Goal: Information Seeking & Learning: Learn about a topic

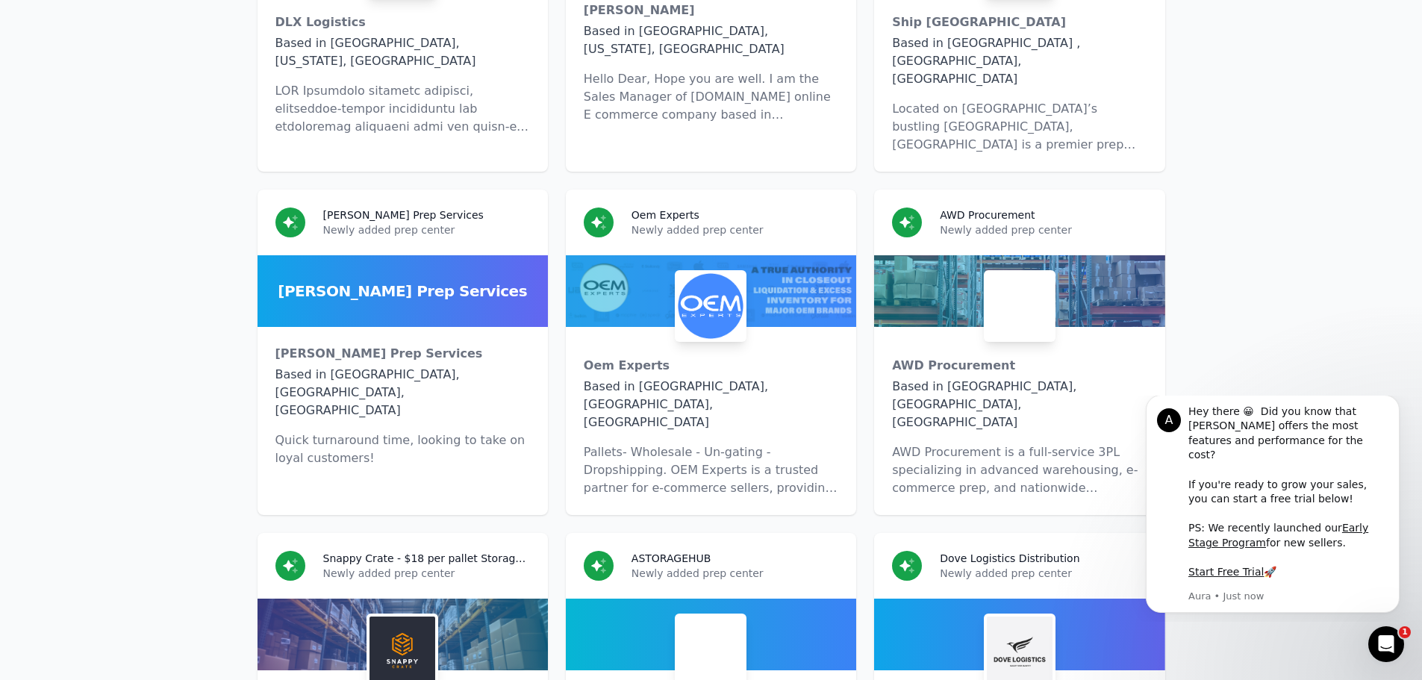
scroll to position [7463, 0]
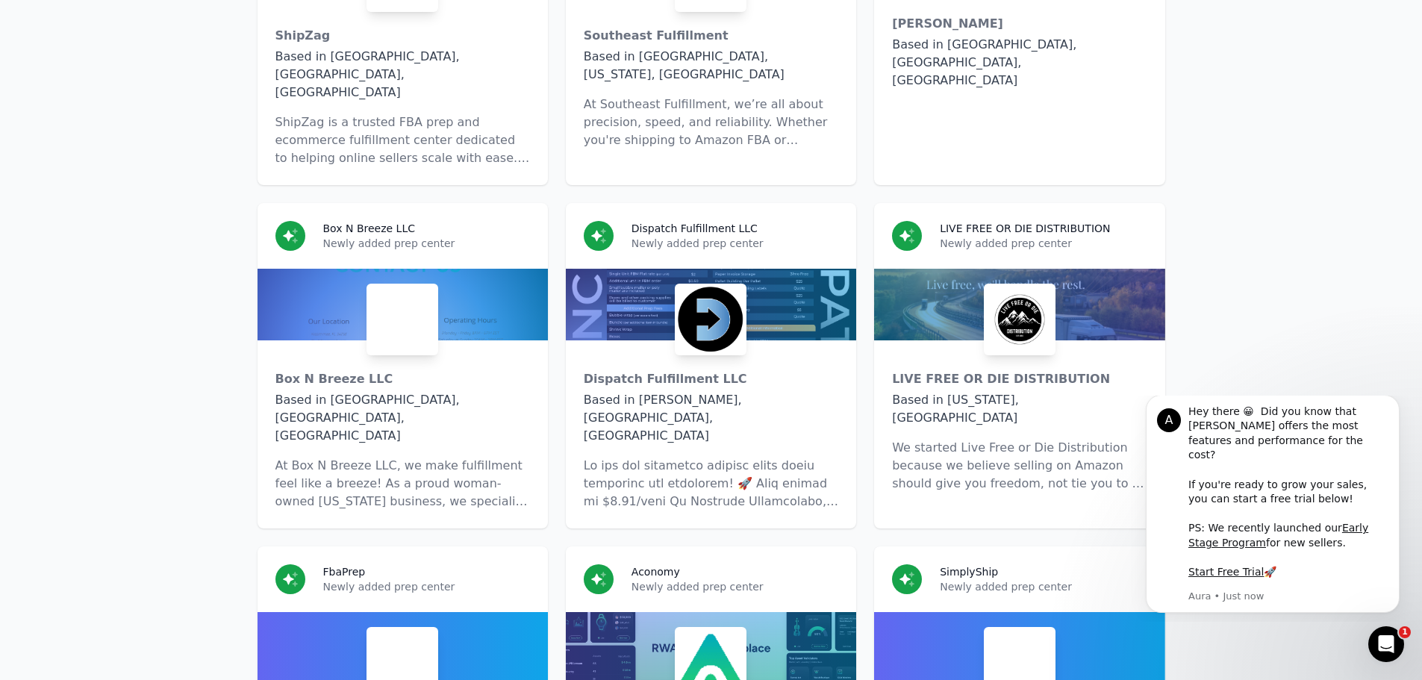
scroll to position [9702, 0]
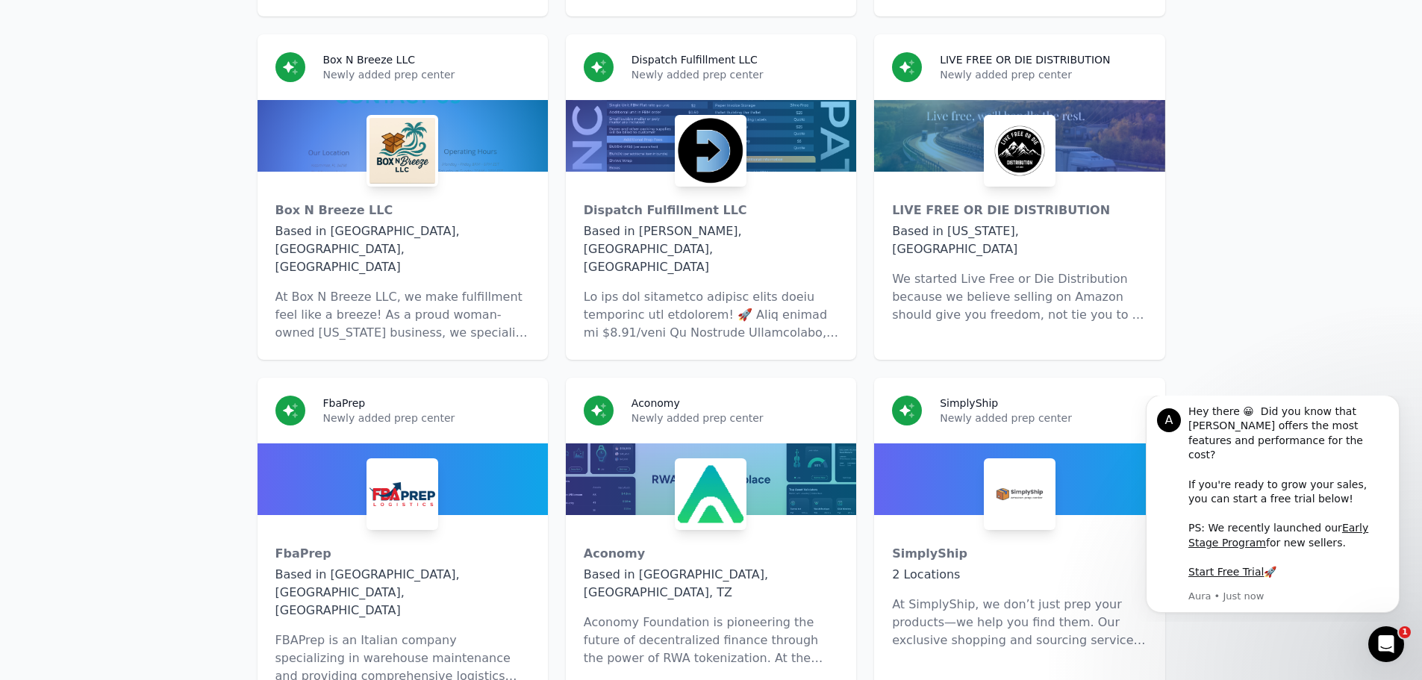
click at [1399, 407] on button "Dismiss notification" at bounding box center [1394, 399] width 19 height 19
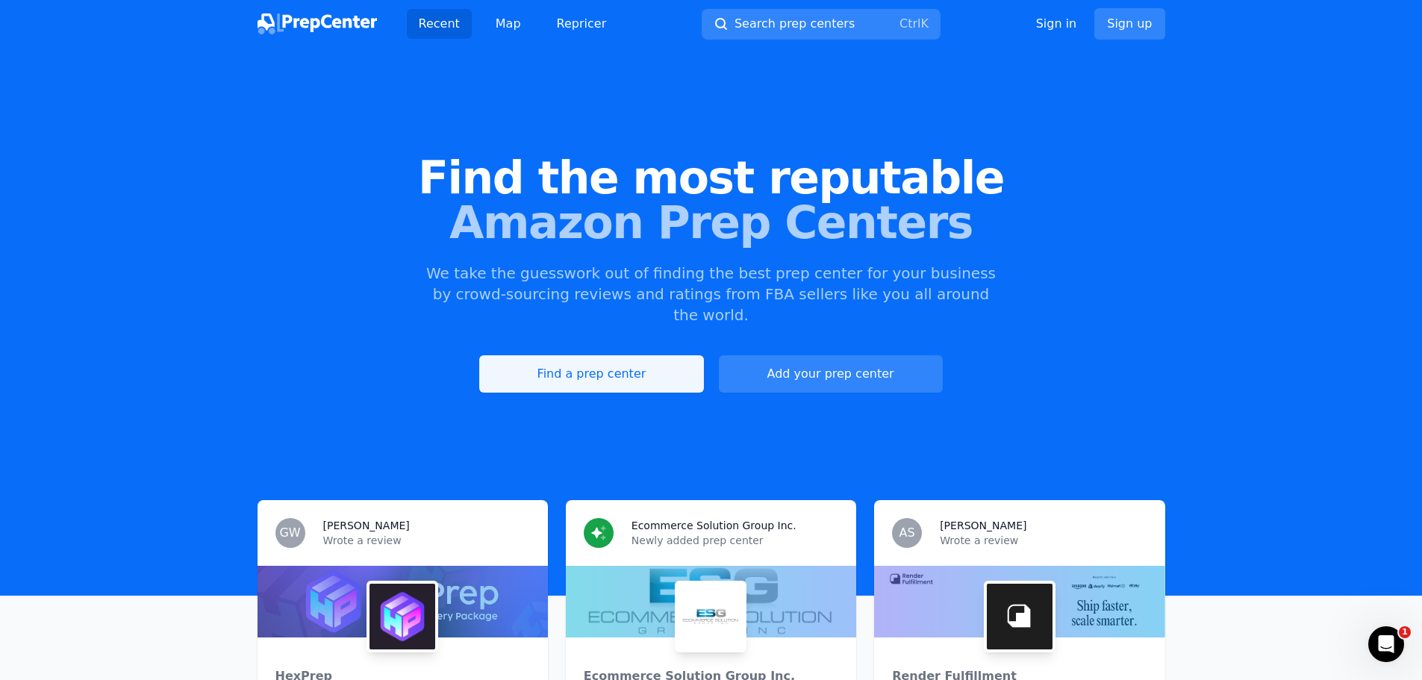
scroll to position [125, 0]
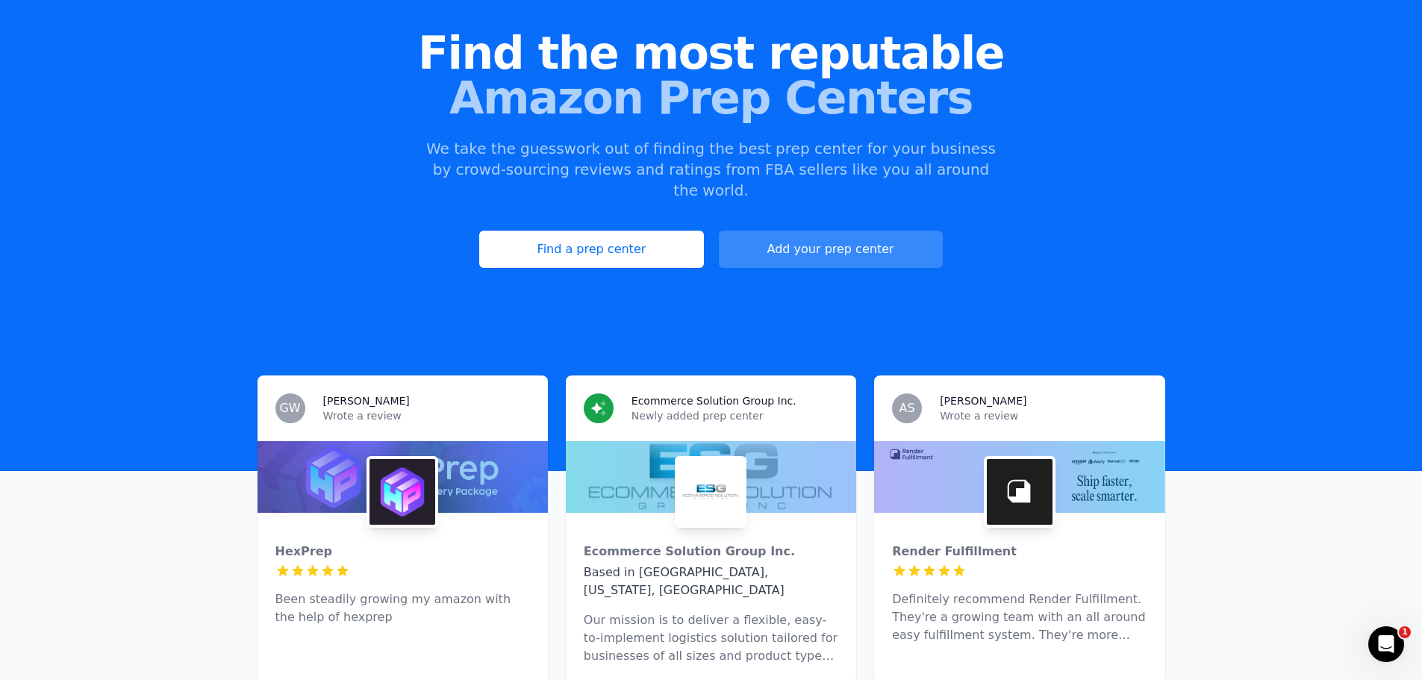
click at [809, 231] on link "Add your prep center" at bounding box center [831, 249] width 224 height 37
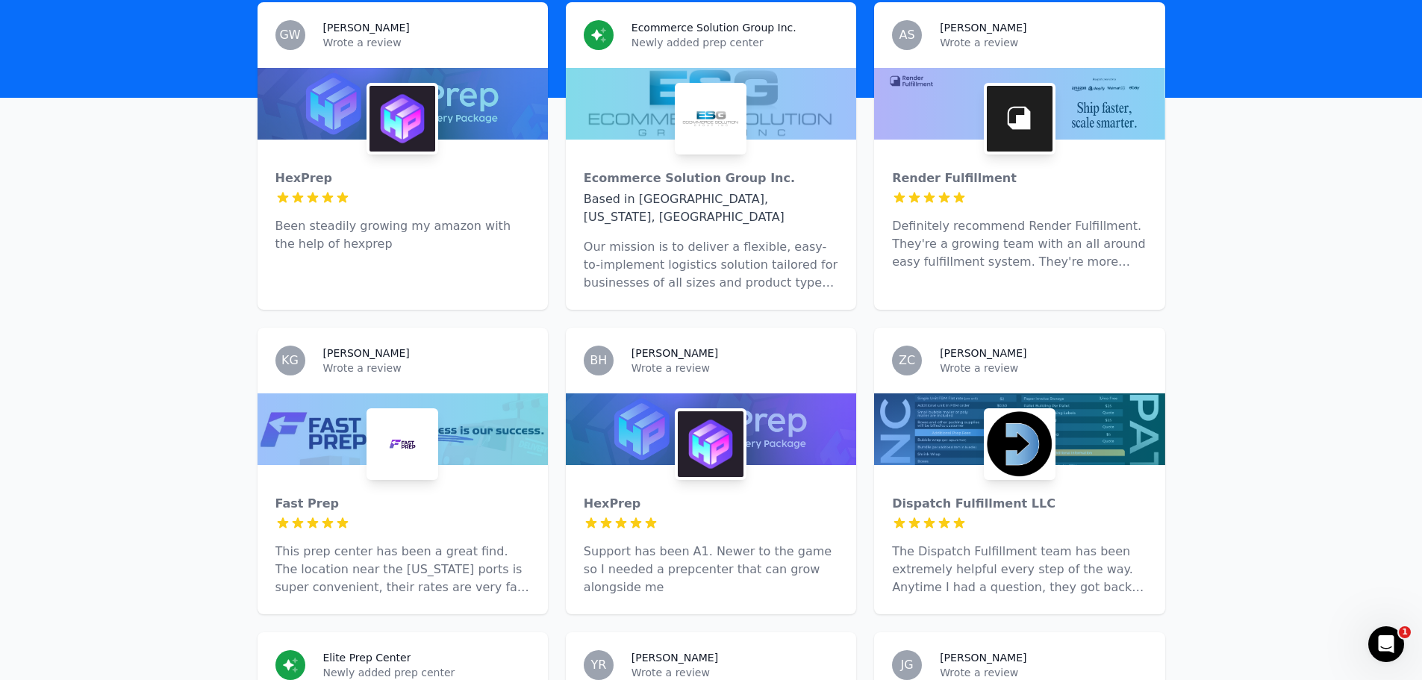
scroll to position [995, 0]
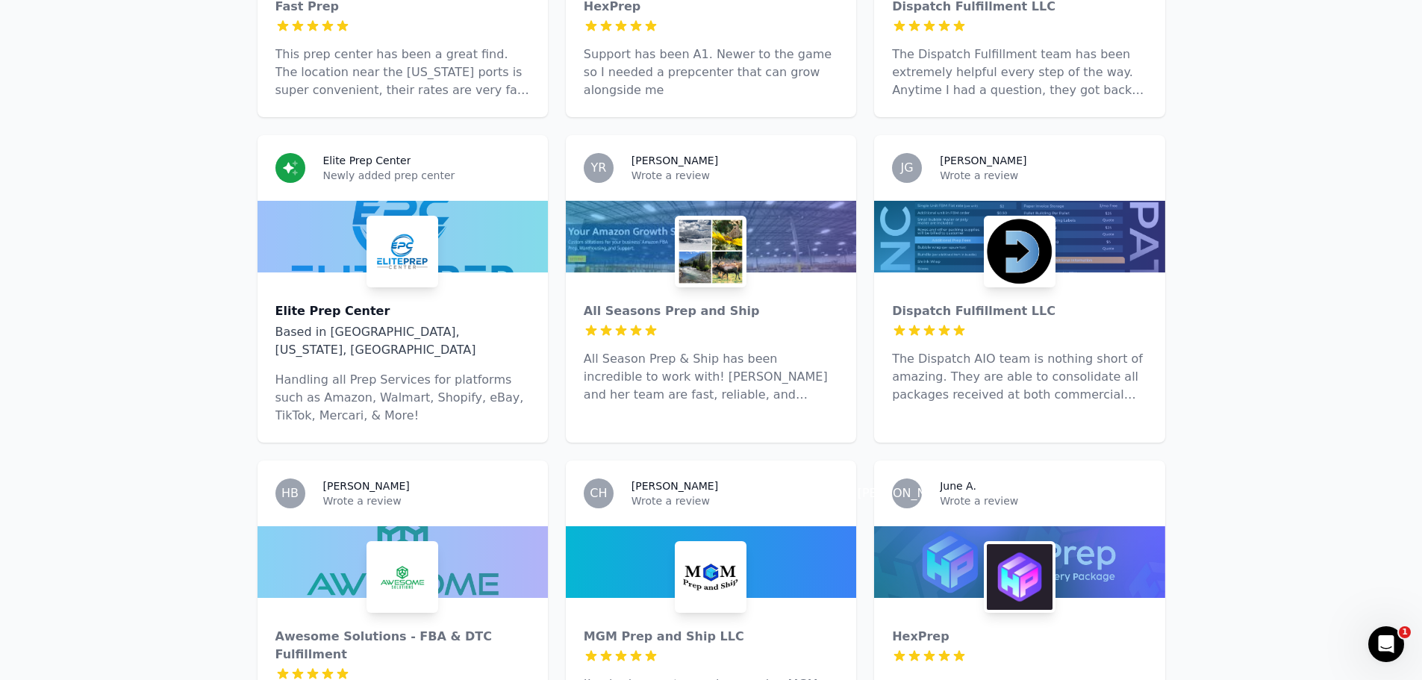
click at [363, 302] on div "Elite Prep Center" at bounding box center [402, 311] width 254 height 18
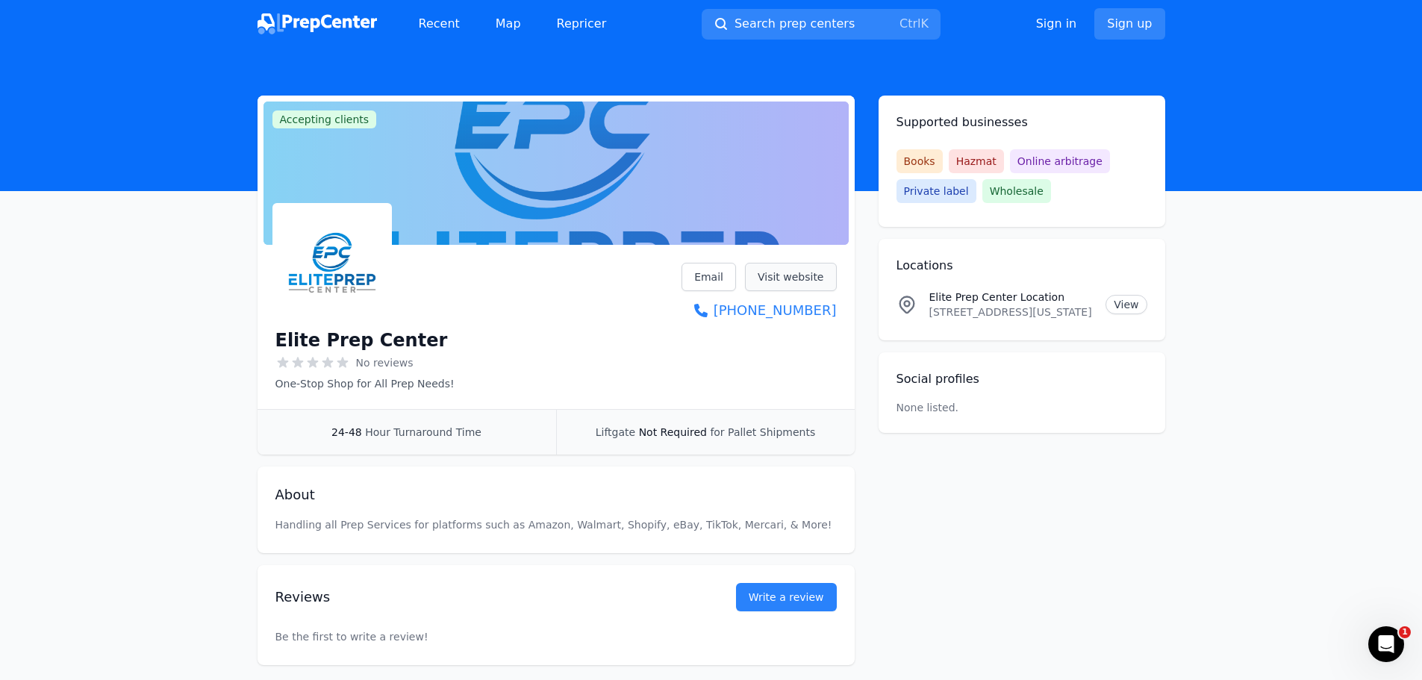
click at [801, 279] on link "Visit website" at bounding box center [791, 277] width 92 height 28
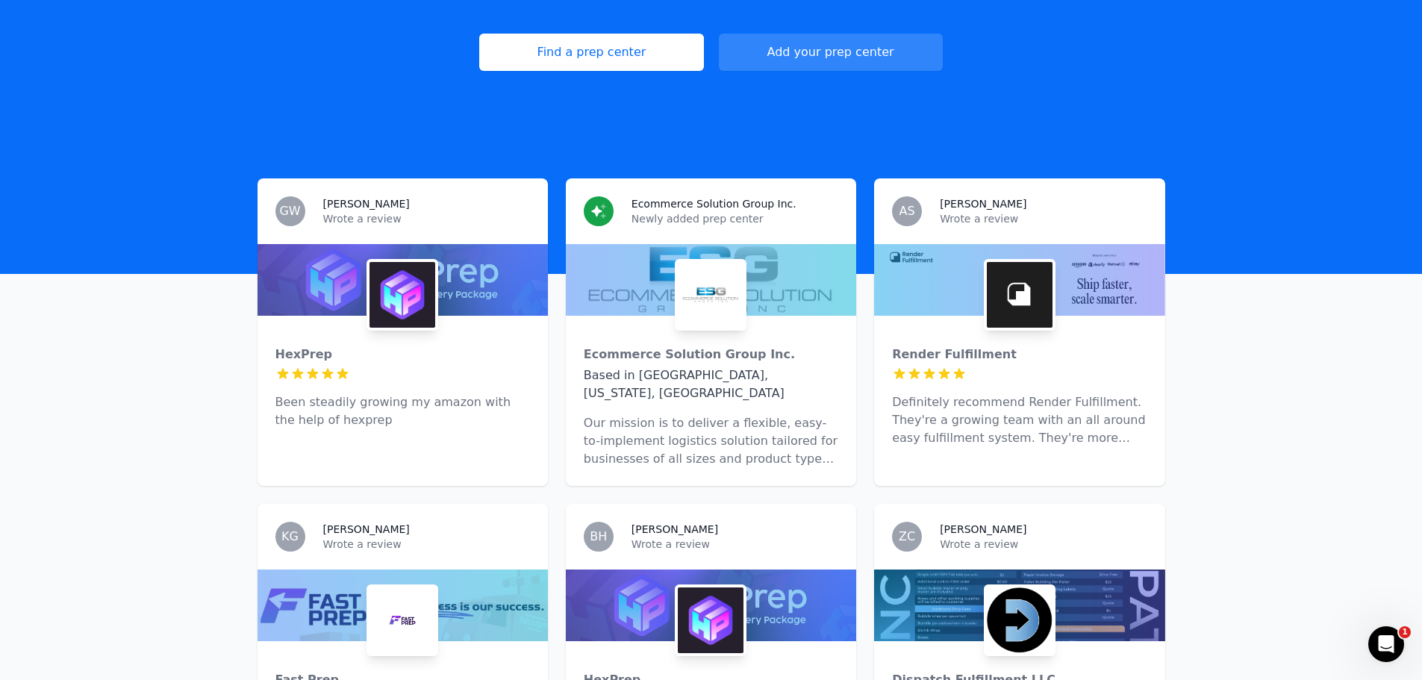
click at [465, 316] on div "HexPrep 5 out of 5 stars Been steadily growing my amazon with the help of hexpr…" at bounding box center [402, 381] width 290 height 131
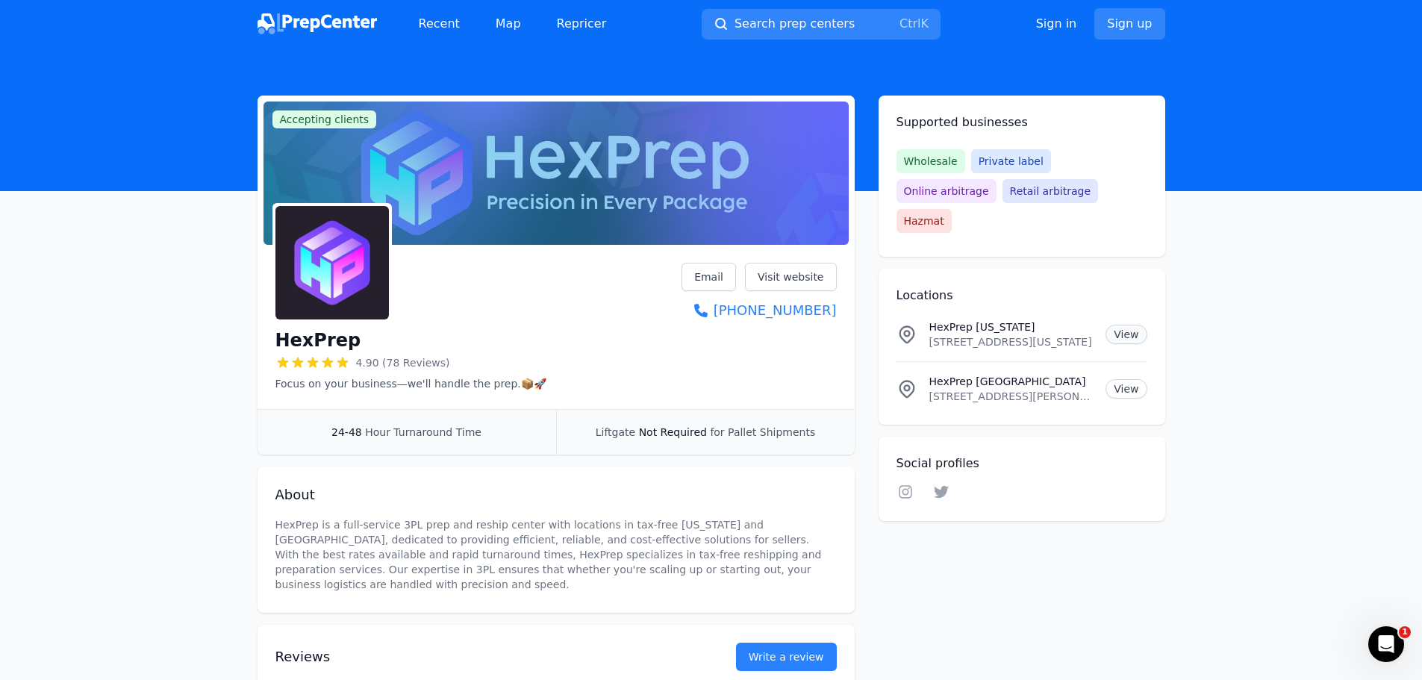
click at [1123, 325] on link "View" at bounding box center [1125, 334] width 41 height 19
click at [1126, 379] on link "View" at bounding box center [1125, 388] width 41 height 19
